Goal: Complete application form: Complete application form

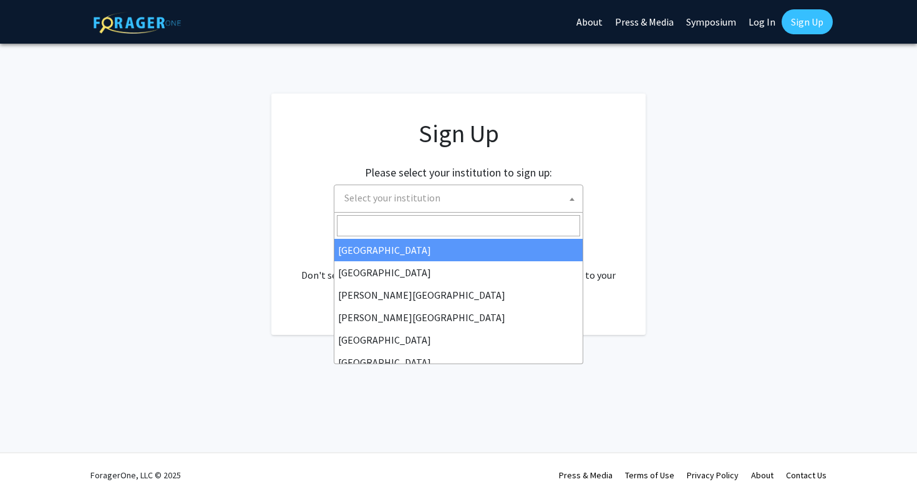
click at [441, 206] on span "Select your institution" at bounding box center [461, 198] width 243 height 26
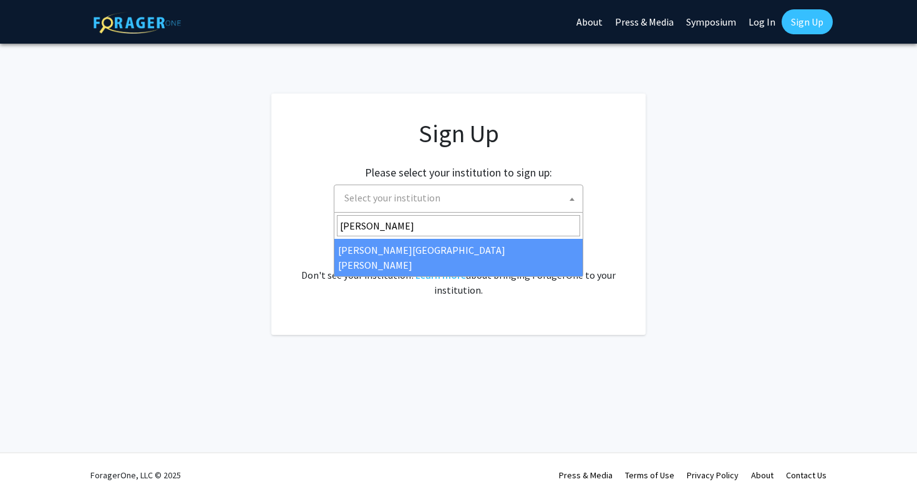
type input "johns"
select select "1"
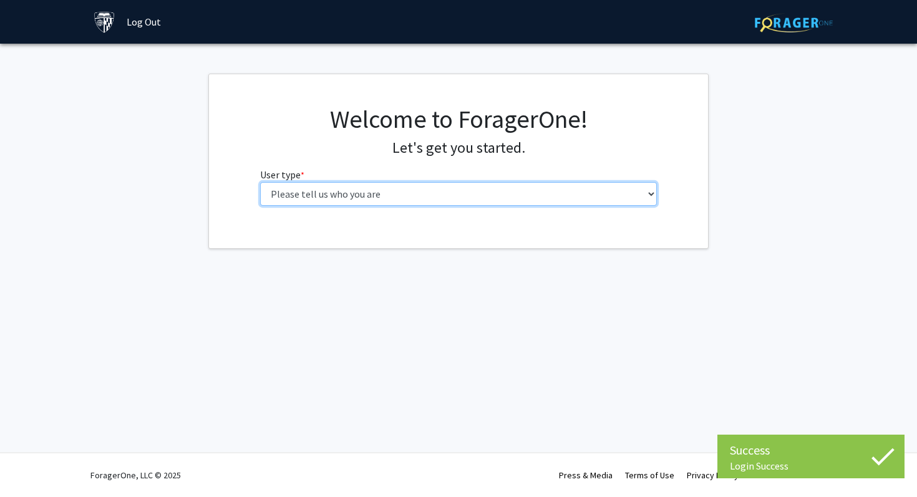
click at [477, 192] on select "Please tell us who you are Undergraduate Student Master's Student Doctoral Cand…" at bounding box center [459, 194] width 398 height 24
select select "1: undergrad"
click at [260, 182] on select "Please tell us who you are Undergraduate Student Master's Student Doctoral Cand…" at bounding box center [459, 194] width 398 height 24
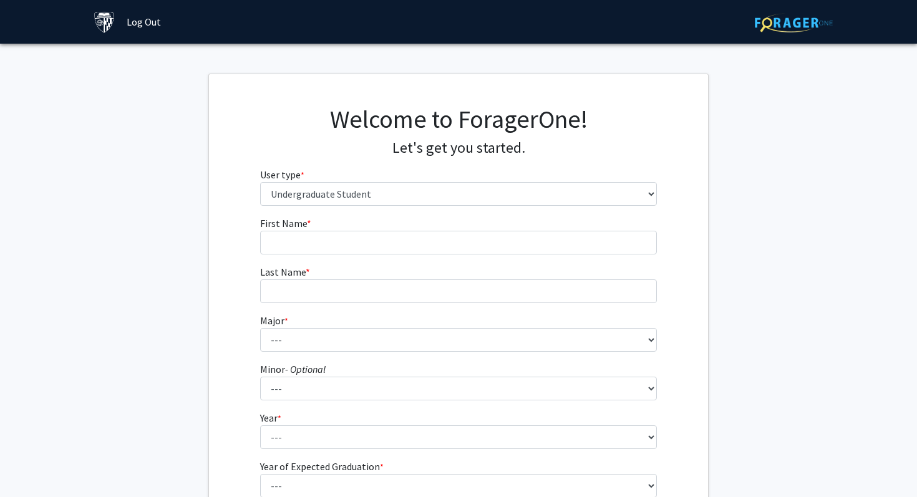
click at [450, 257] on form "First Name * required Last Name * required Major * required --- Africana Studie…" at bounding box center [459, 368] width 398 height 305
click at [450, 252] on form "First Name * required Last Name * required Major * required --- Africana Studie…" at bounding box center [459, 368] width 398 height 305
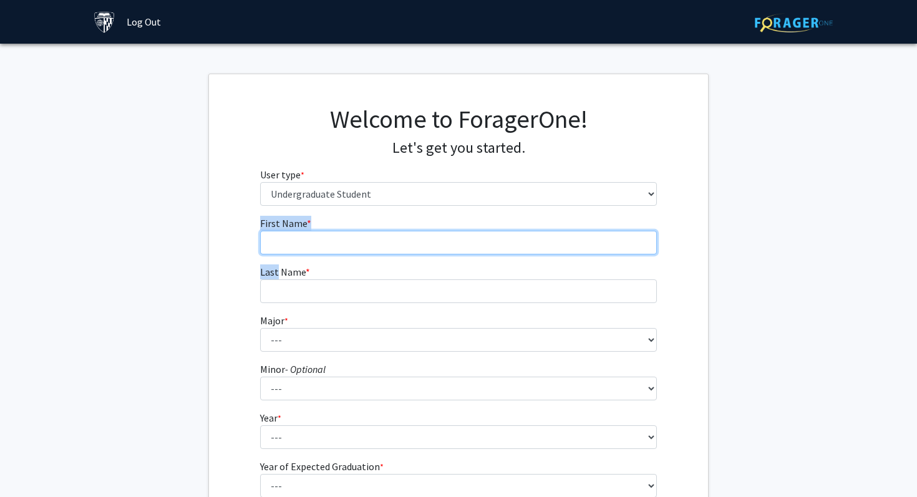
click at [451, 252] on input "First Name * required" at bounding box center [459, 243] width 398 height 24
type input "[PERSON_NAME]"
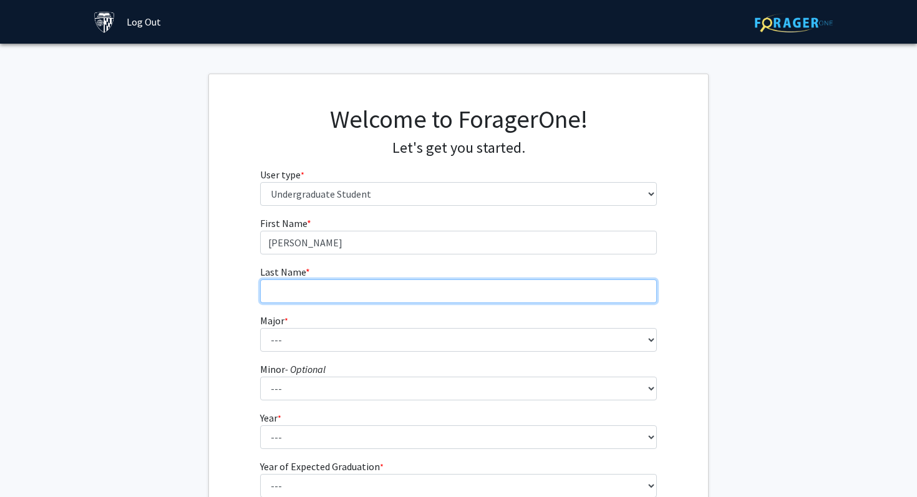
click at [306, 295] on input "Last Name * required" at bounding box center [459, 292] width 398 height 24
type input "[PERSON_NAME]"
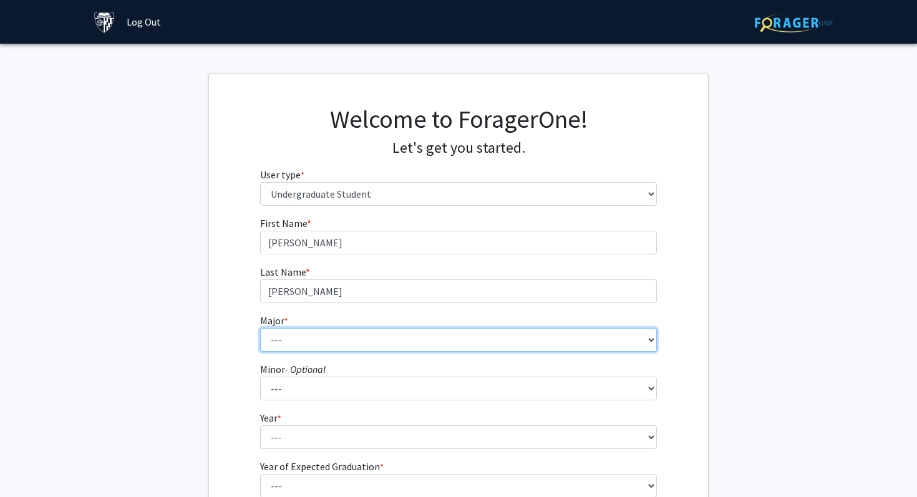
click at [302, 339] on select "--- Africana Studies Anthropology Applied Mathematics & Statistics Archaeology …" at bounding box center [459, 340] width 398 height 24
select select "50: 62"
click at [260, 328] on select "--- Africana Studies Anthropology Applied Mathematics & Statistics Archaeology …" at bounding box center [459, 340] width 398 height 24
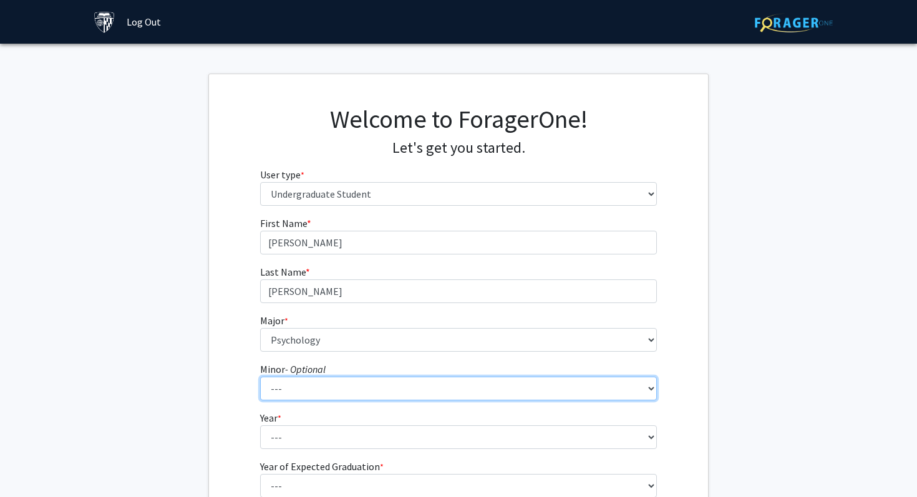
click at [325, 390] on select "--- Accounting and Financial Management Africana Studies Anthropology Applied M…" at bounding box center [459, 389] width 398 height 24
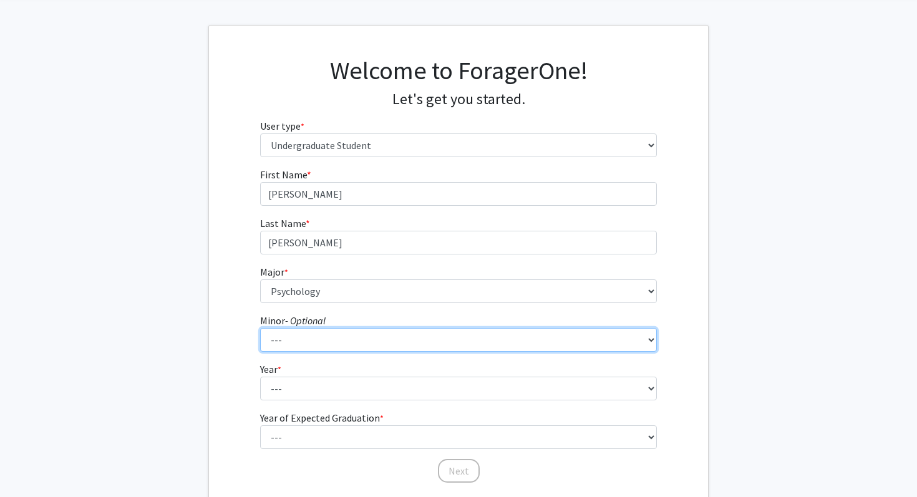
scroll to position [62, 0]
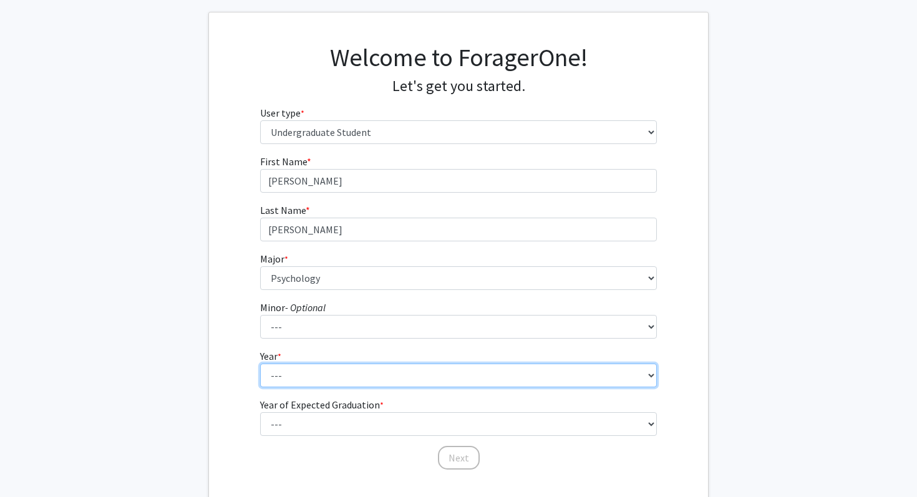
click at [422, 372] on select "--- First-year Sophomore Junior Senior Postbaccalaureate Certificate" at bounding box center [459, 376] width 398 height 24
select select "1: first-year"
click at [260, 364] on select "--- First-year Sophomore Junior Senior Postbaccalaureate Certificate" at bounding box center [459, 376] width 398 height 24
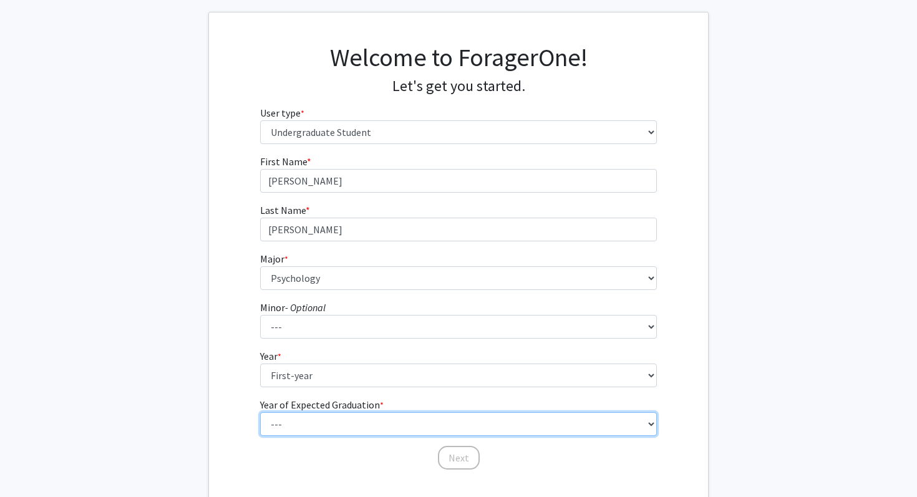
click at [326, 424] on select "--- 2025 2026 2027 2028 2029 2030 2031 2032 2033 2034" at bounding box center [459, 425] width 398 height 24
select select "5: 2029"
click at [260, 413] on select "--- 2025 2026 2027 2028 2029 2030 2031 2032 2033 2034" at bounding box center [459, 425] width 398 height 24
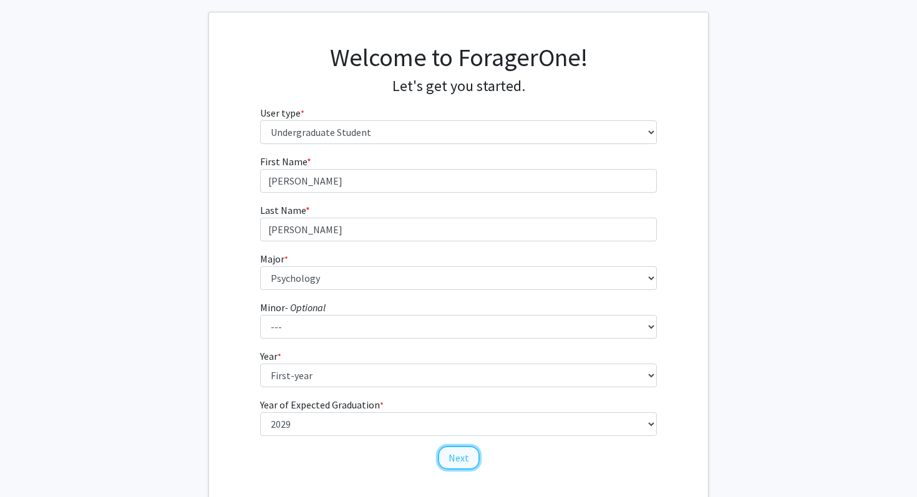
click at [454, 457] on button "Next" at bounding box center [459, 458] width 42 height 24
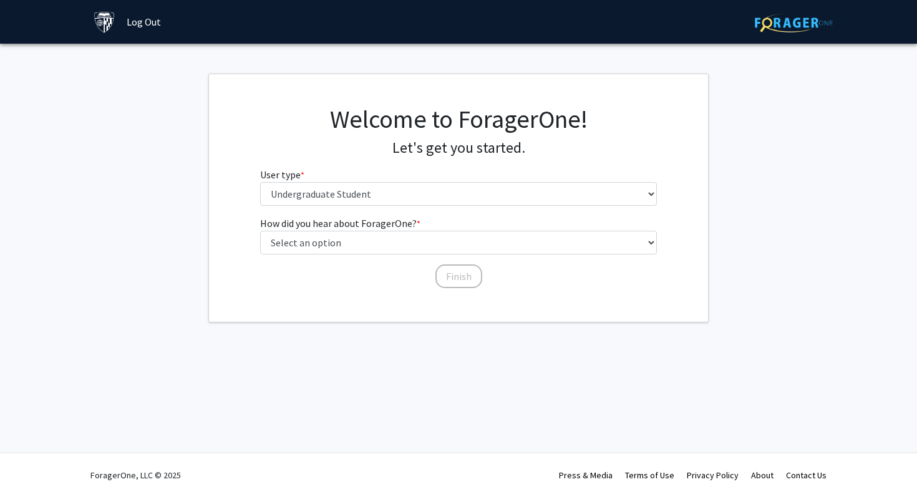
scroll to position [0, 0]
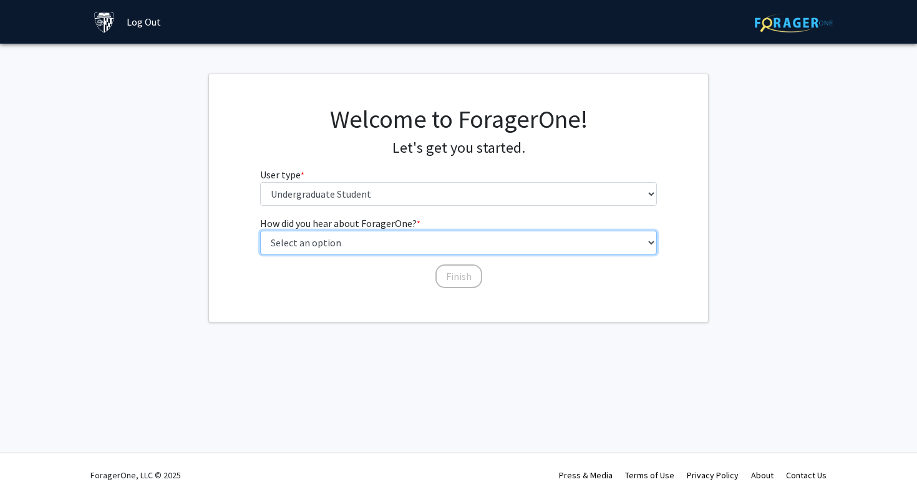
click at [390, 242] on select "Select an option Peer/student recommendation Faculty/staff recommendation Unive…" at bounding box center [459, 243] width 398 height 24
select select "3: university_website"
click at [260, 231] on select "Select an option Peer/student recommendation Faculty/staff recommendation Unive…" at bounding box center [459, 243] width 398 height 24
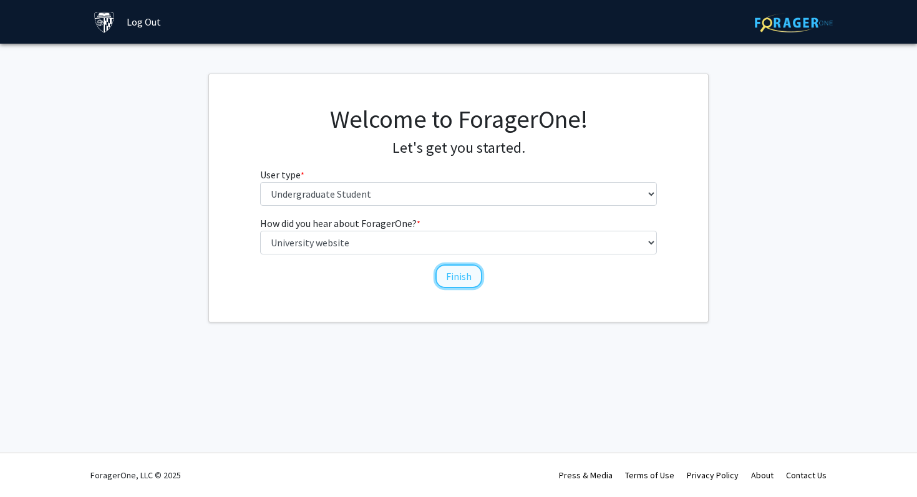
click at [457, 282] on button "Finish" at bounding box center [459, 277] width 47 height 24
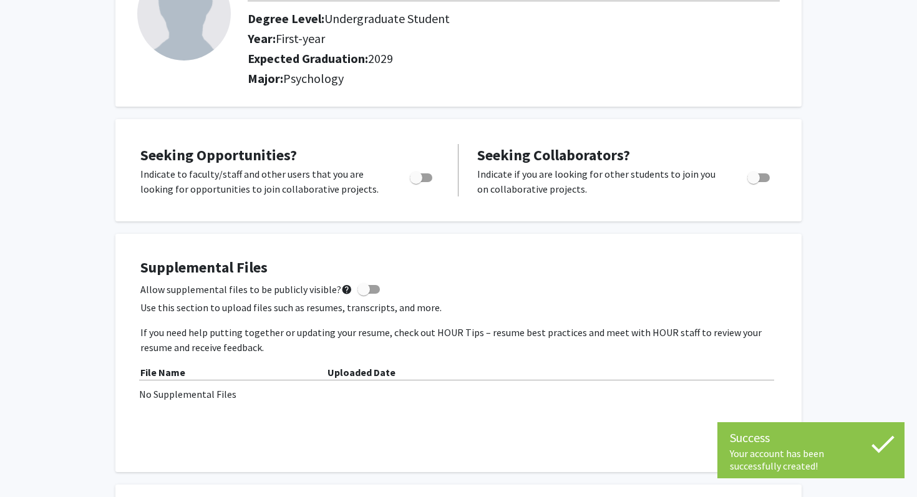
scroll to position [117, 0]
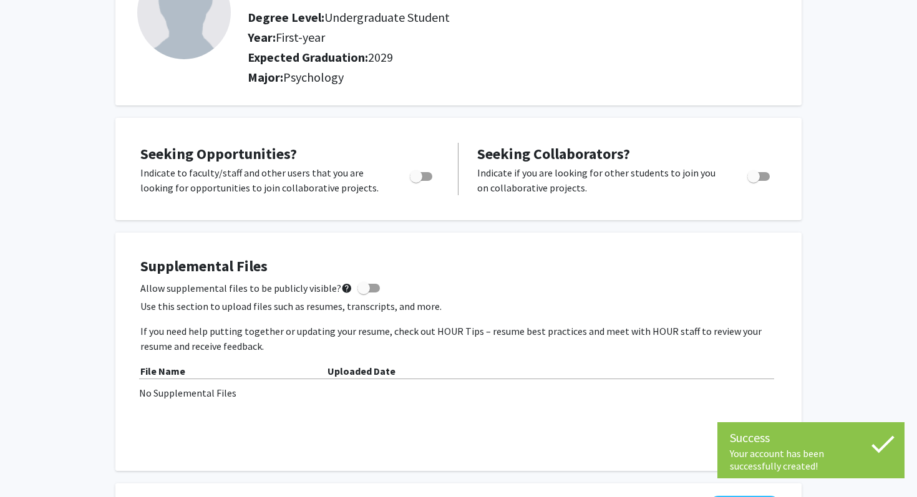
click at [426, 178] on span "Toggle" at bounding box center [421, 176] width 22 height 9
click at [416, 181] on input "Are you actively seeking opportunities?" at bounding box center [416, 181] width 1 height 1
checkbox input "true"
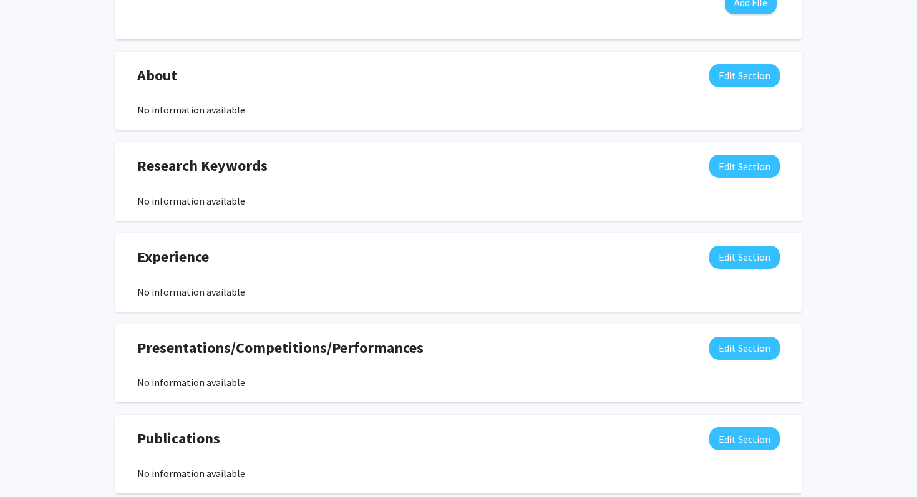
scroll to position [0, 0]
